Goal: Information Seeking & Learning: Compare options

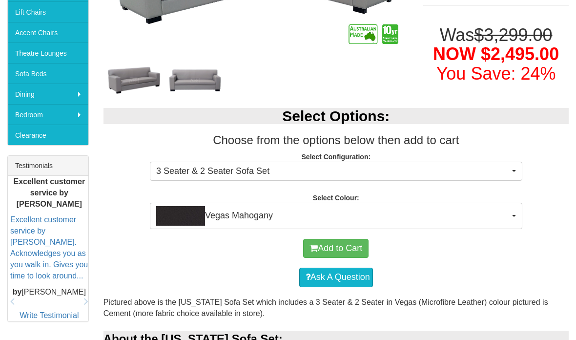
scroll to position [273, 0]
click at [514, 220] on button "Vegas Mahogany" at bounding box center [336, 216] width 373 height 26
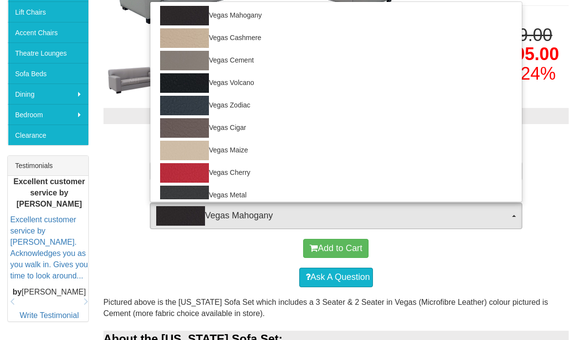
click at [554, 241] on div at bounding box center [288, 170] width 576 height 340
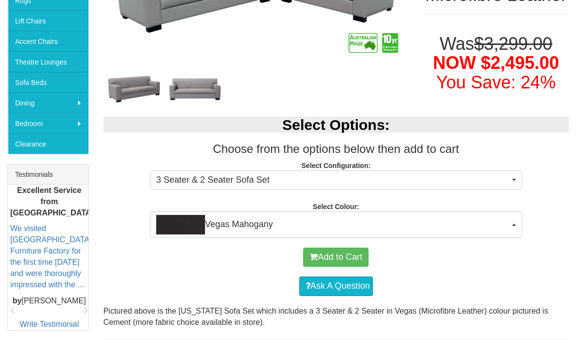
scroll to position [264, 0]
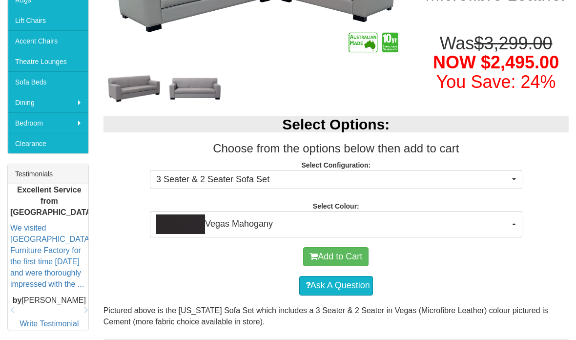
click at [516, 227] on button "Vegas Mahogany" at bounding box center [336, 224] width 373 height 26
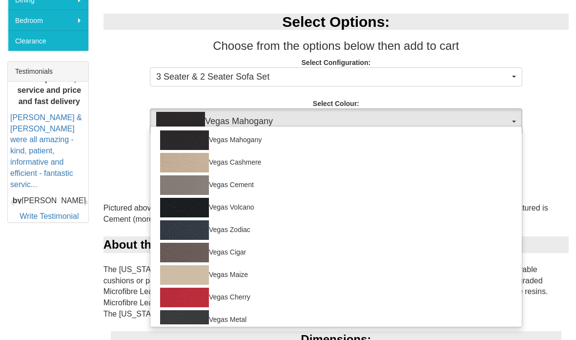
click at [569, 240] on div at bounding box center [288, 170] width 576 height 340
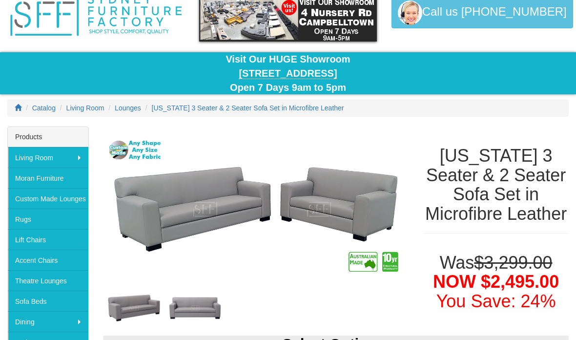
scroll to position [0, 0]
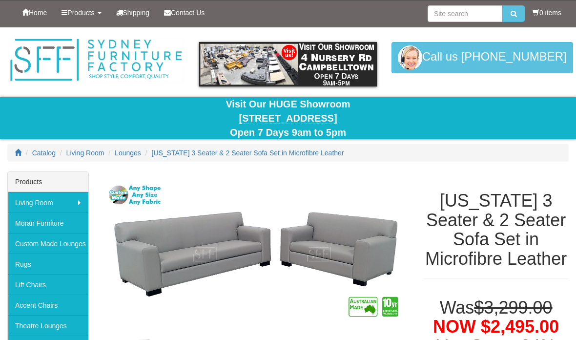
click at [197, 9] on span "Contact Us" at bounding box center [188, 13] width 34 height 8
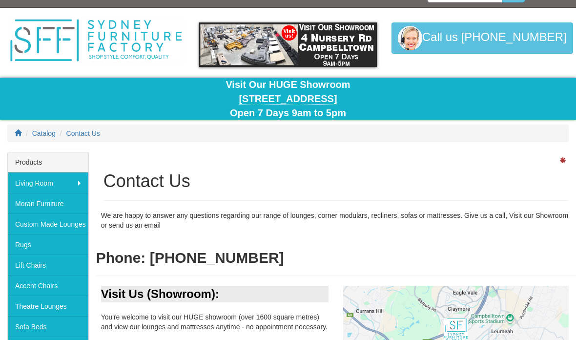
scroll to position [21, 0]
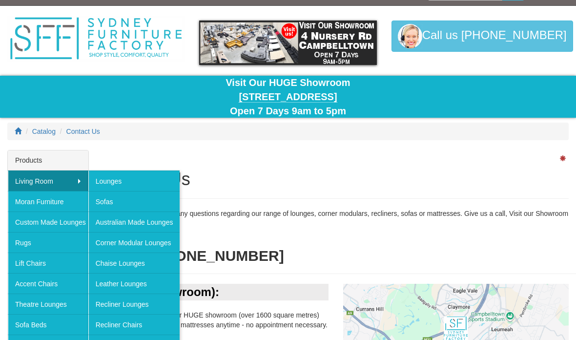
click at [152, 223] on link "Australian Made Lounges" at bounding box center [134, 222] width 92 height 21
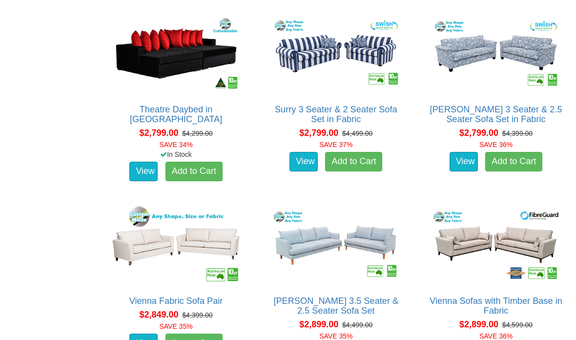
scroll to position [1548, 0]
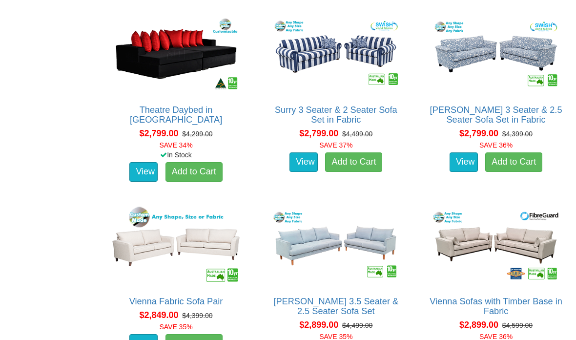
click at [337, 229] on img at bounding box center [336, 245] width 135 height 83
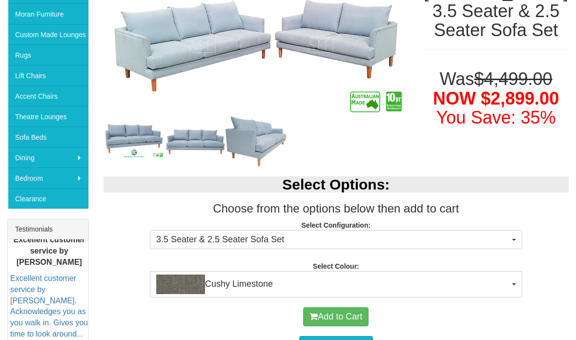
scroll to position [209, 0]
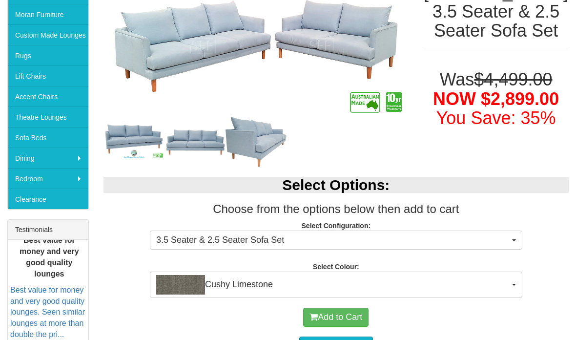
click at [515, 285] on button "Cushy Limestone" at bounding box center [336, 285] width 373 height 26
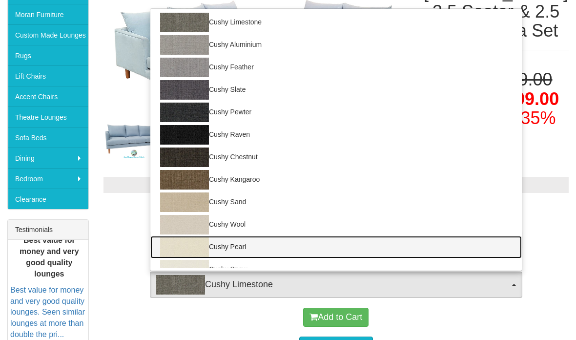
click at [205, 241] on img at bounding box center [184, 247] width 49 height 20
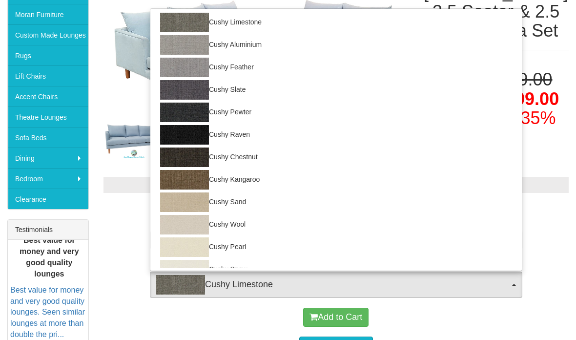
select select "1266"
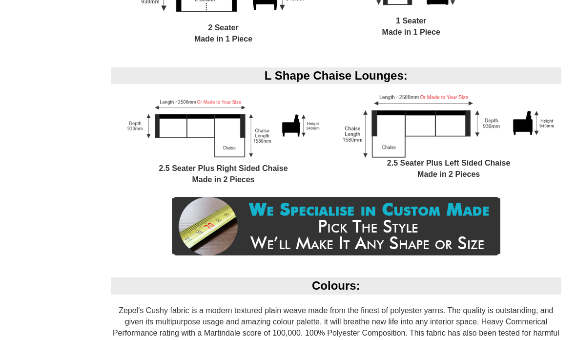
scroll to position [875, 0]
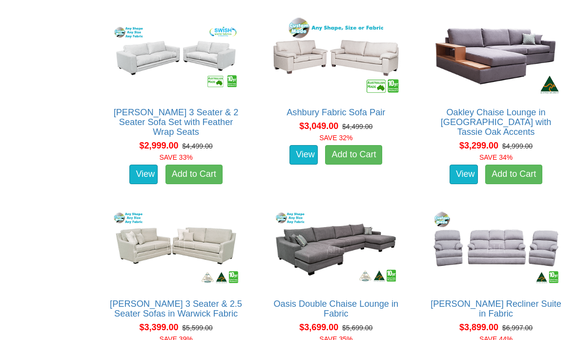
scroll to position [2106, 0]
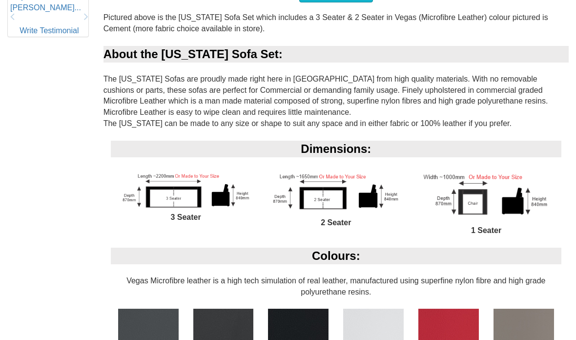
scroll to position [540, 0]
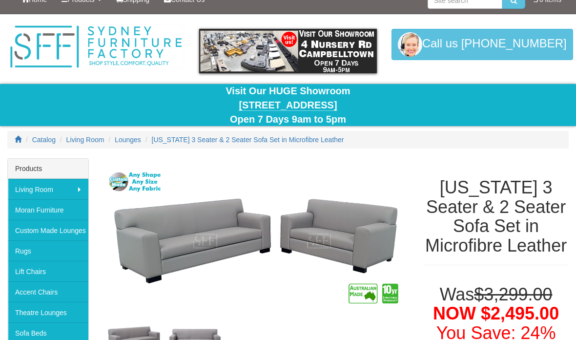
scroll to position [13, 0]
click at [59, 207] on link "Moran Furniture" at bounding box center [48, 209] width 81 height 21
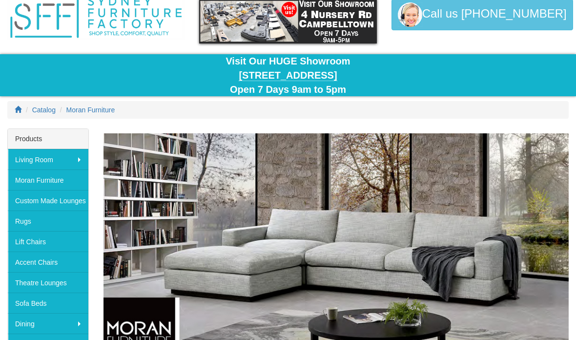
scroll to position [43, 0]
click at [74, 197] on link "Custom Made Lounges" at bounding box center [48, 200] width 81 height 21
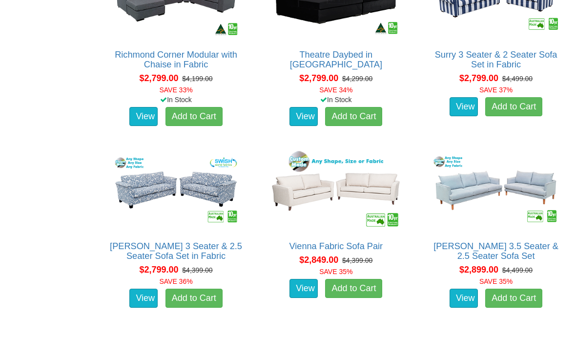
scroll to position [1801, 0]
click at [476, 294] on link "View" at bounding box center [464, 299] width 28 height 20
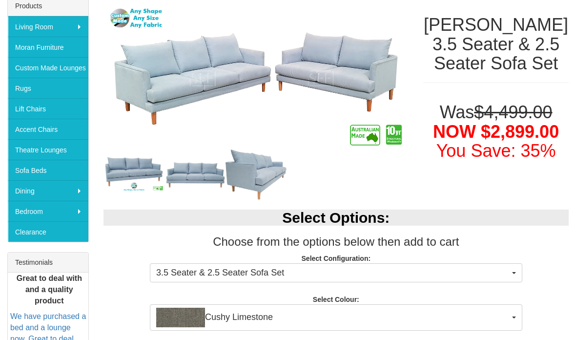
scroll to position [176, 0]
click at [519, 319] on button "Cushy Limestone" at bounding box center [336, 317] width 373 height 26
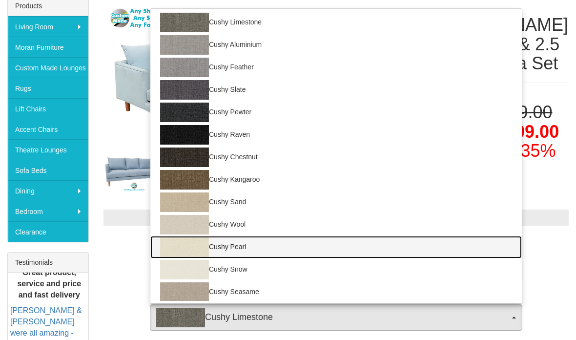
click at [196, 243] on img at bounding box center [184, 247] width 49 height 20
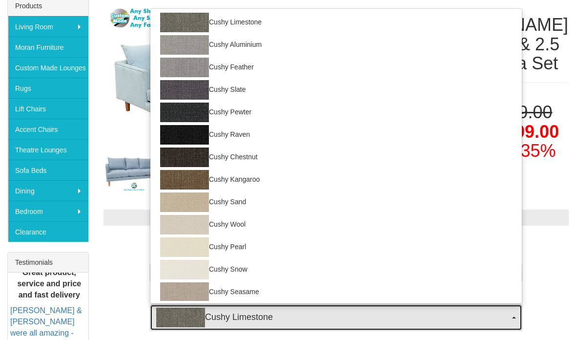
select select "1266"
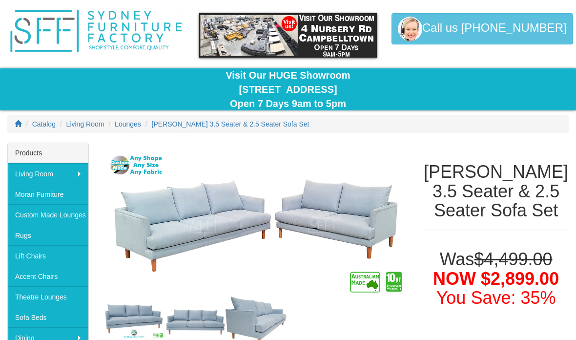
scroll to position [22, 0]
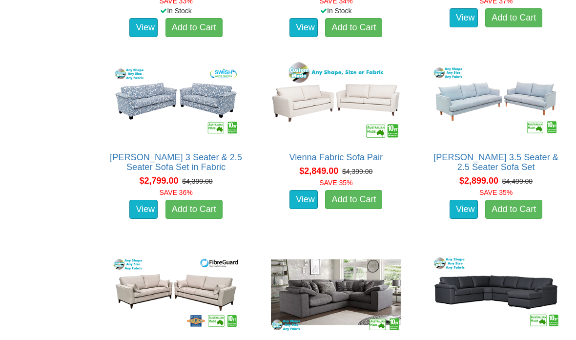
scroll to position [1890, 0]
click at [342, 109] on img at bounding box center [336, 101] width 135 height 83
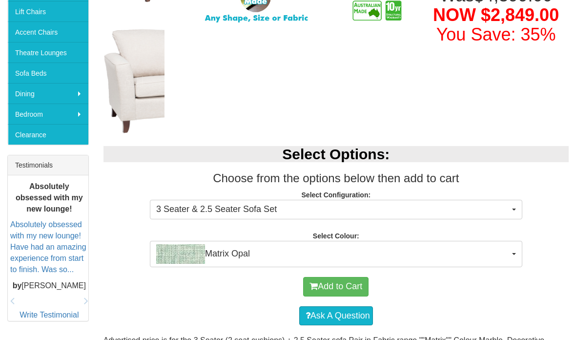
scroll to position [273, 0]
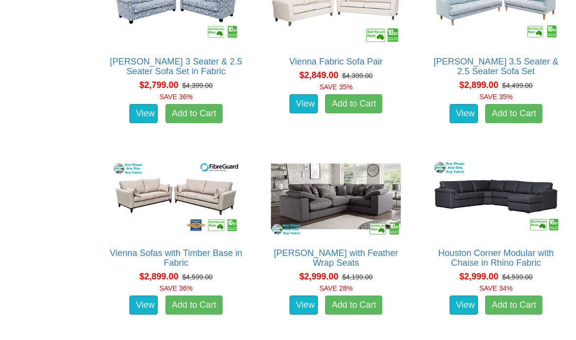
scroll to position [1986, 0]
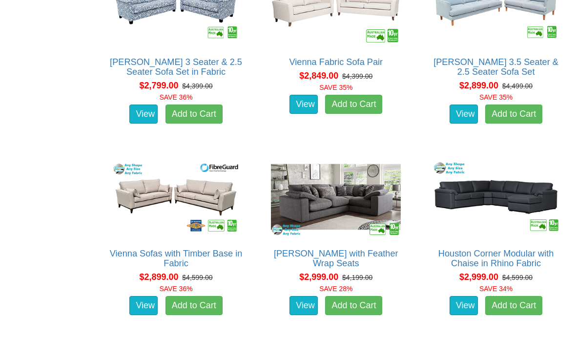
click at [137, 192] on img at bounding box center [176, 197] width 135 height 83
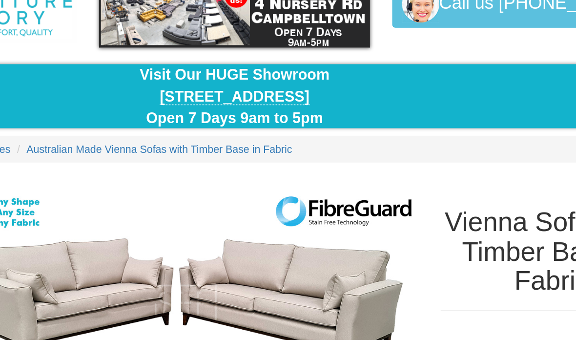
scroll to position [31, 0]
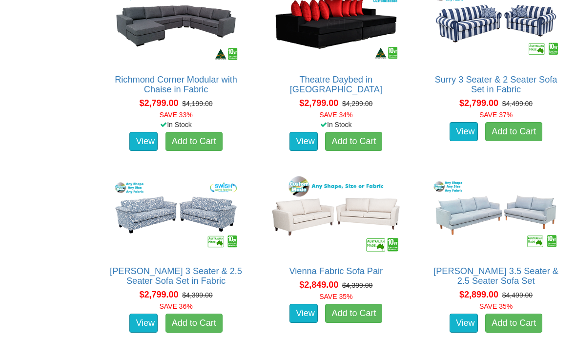
scroll to position [1776, 0]
click at [523, 209] on img at bounding box center [496, 215] width 135 height 83
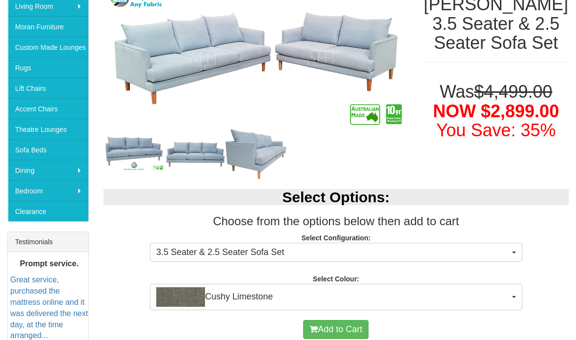
scroll to position [196, 0]
click at [512, 255] on button "3.5 Seater & 2.5 Seater Sofa Set" at bounding box center [336, 253] width 373 height 20
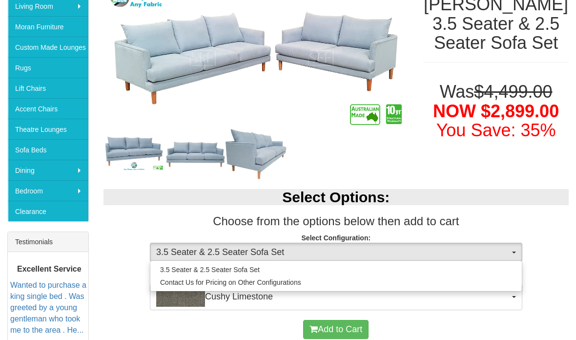
click at [568, 246] on div at bounding box center [288, 170] width 576 height 340
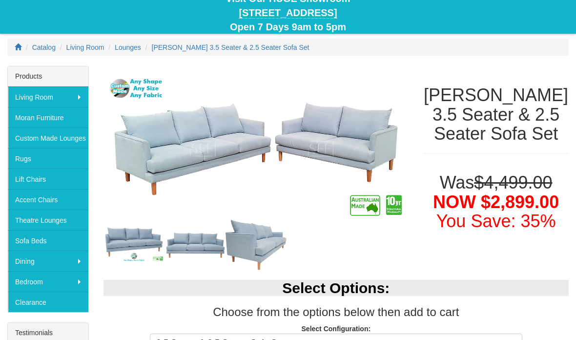
scroll to position [103, 0]
